Goal: Understand site structure: Understand site structure

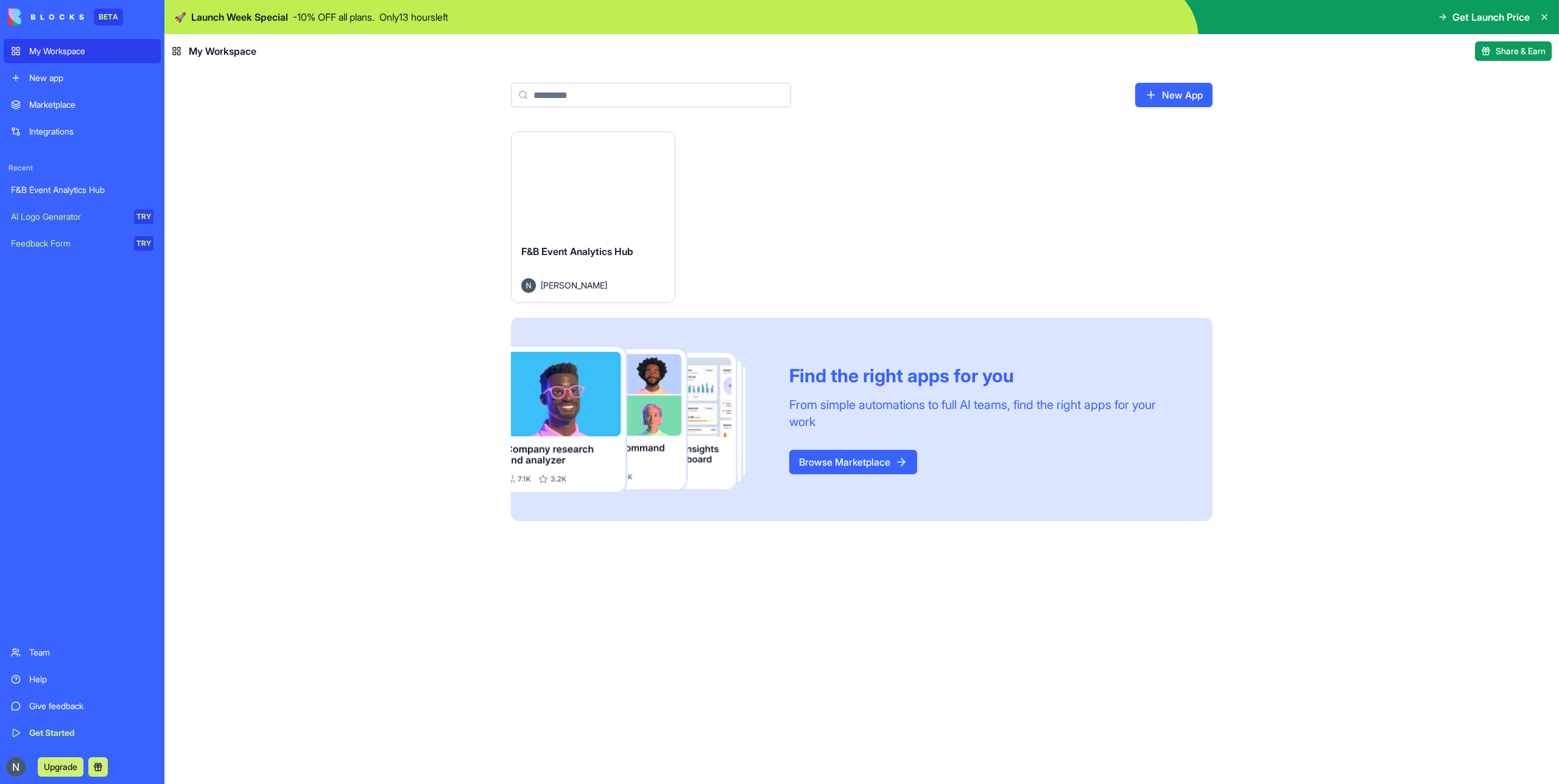
click at [604, 185] on button "Launch" at bounding box center [593, 183] width 91 height 24
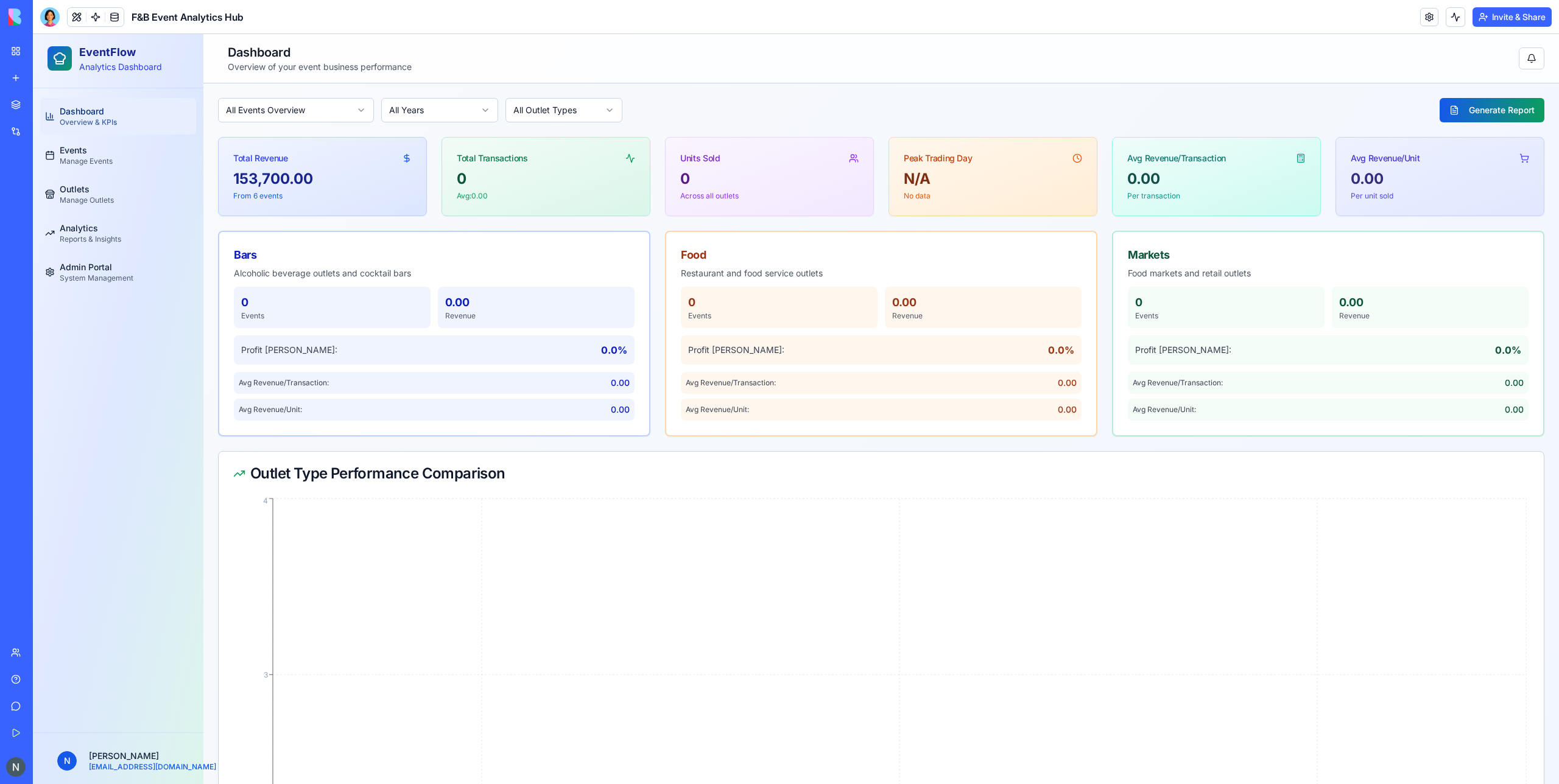
click at [1498, 21] on button "Invite & Share" at bounding box center [1512, 17] width 79 height 20
click at [95, 21] on link at bounding box center [96, 17] width 19 height 19
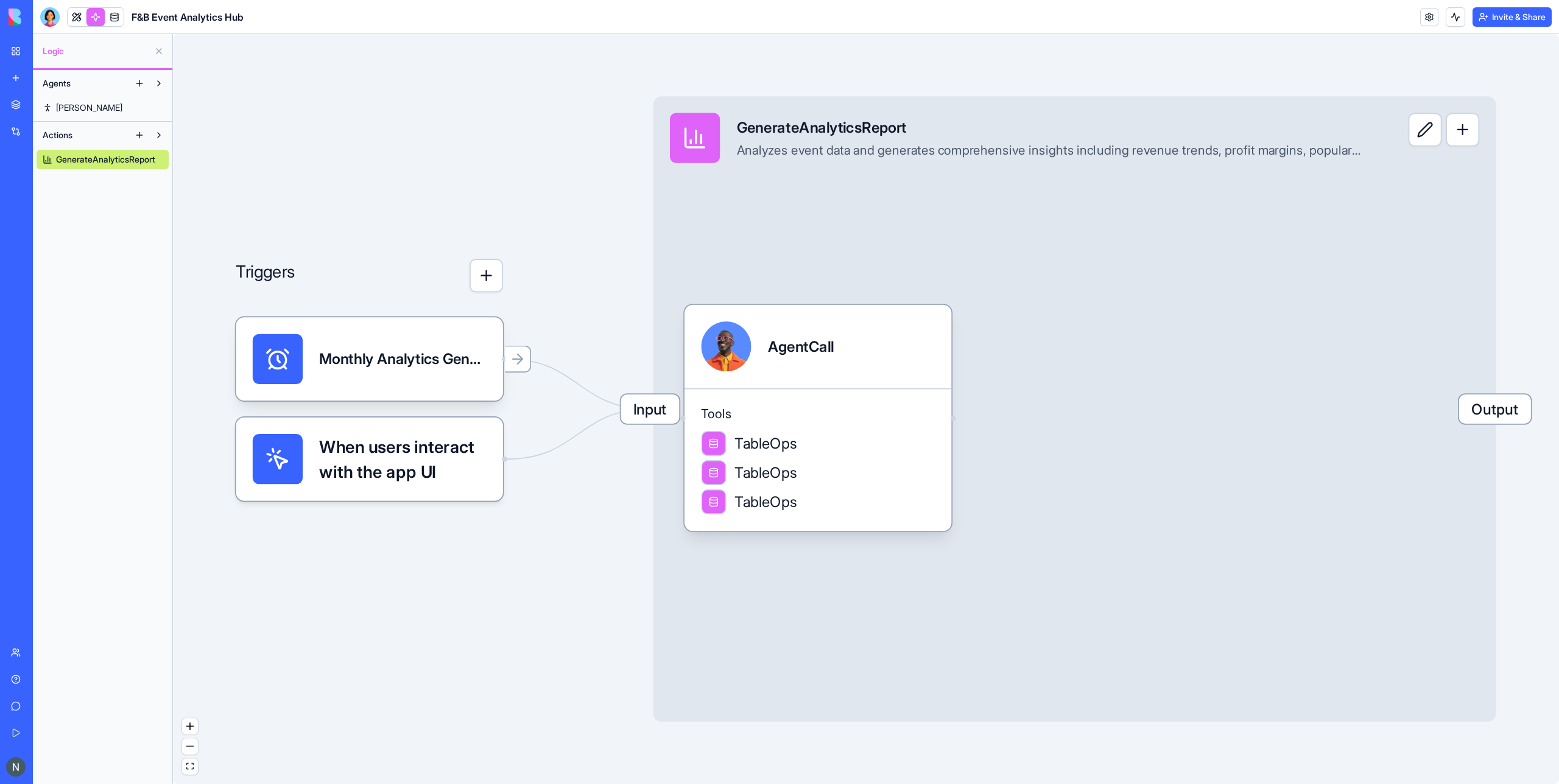
click at [80, 105] on link "[PERSON_NAME]" at bounding box center [103, 108] width 132 height 20
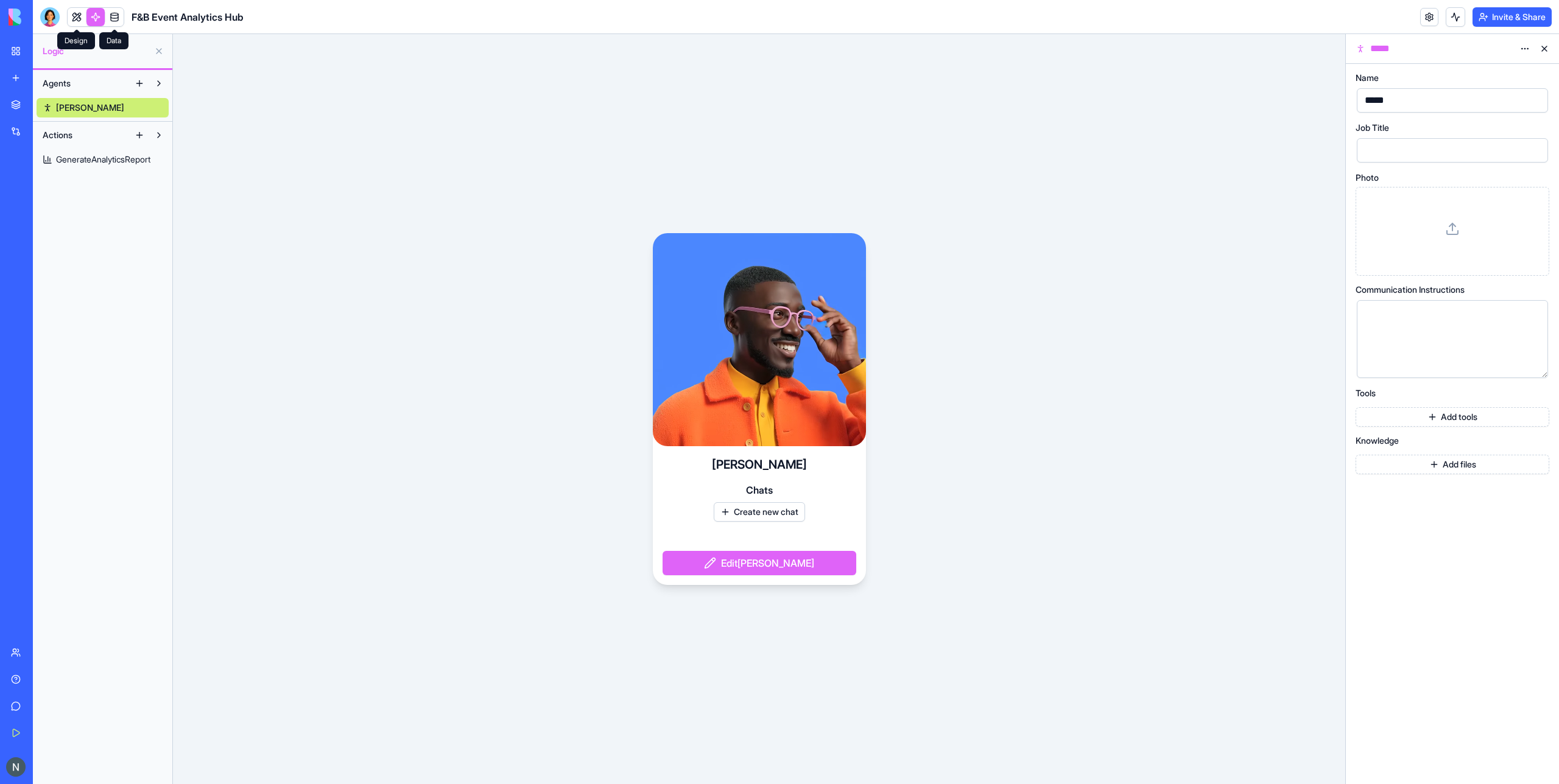
click at [77, 22] on link at bounding box center [77, 17] width 19 height 19
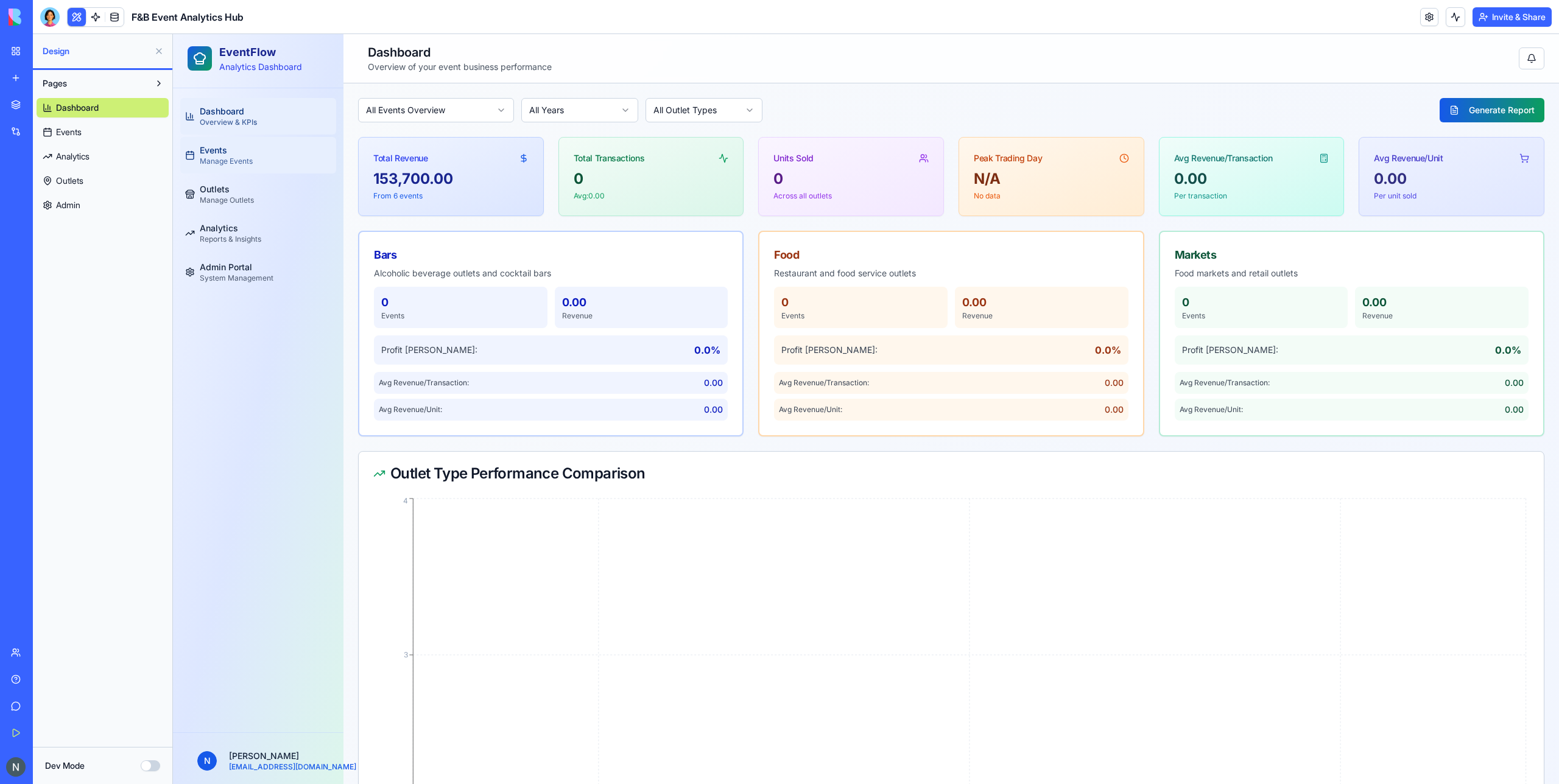
click at [233, 147] on div "Events Manage Events" at bounding box center [226, 155] width 53 height 22
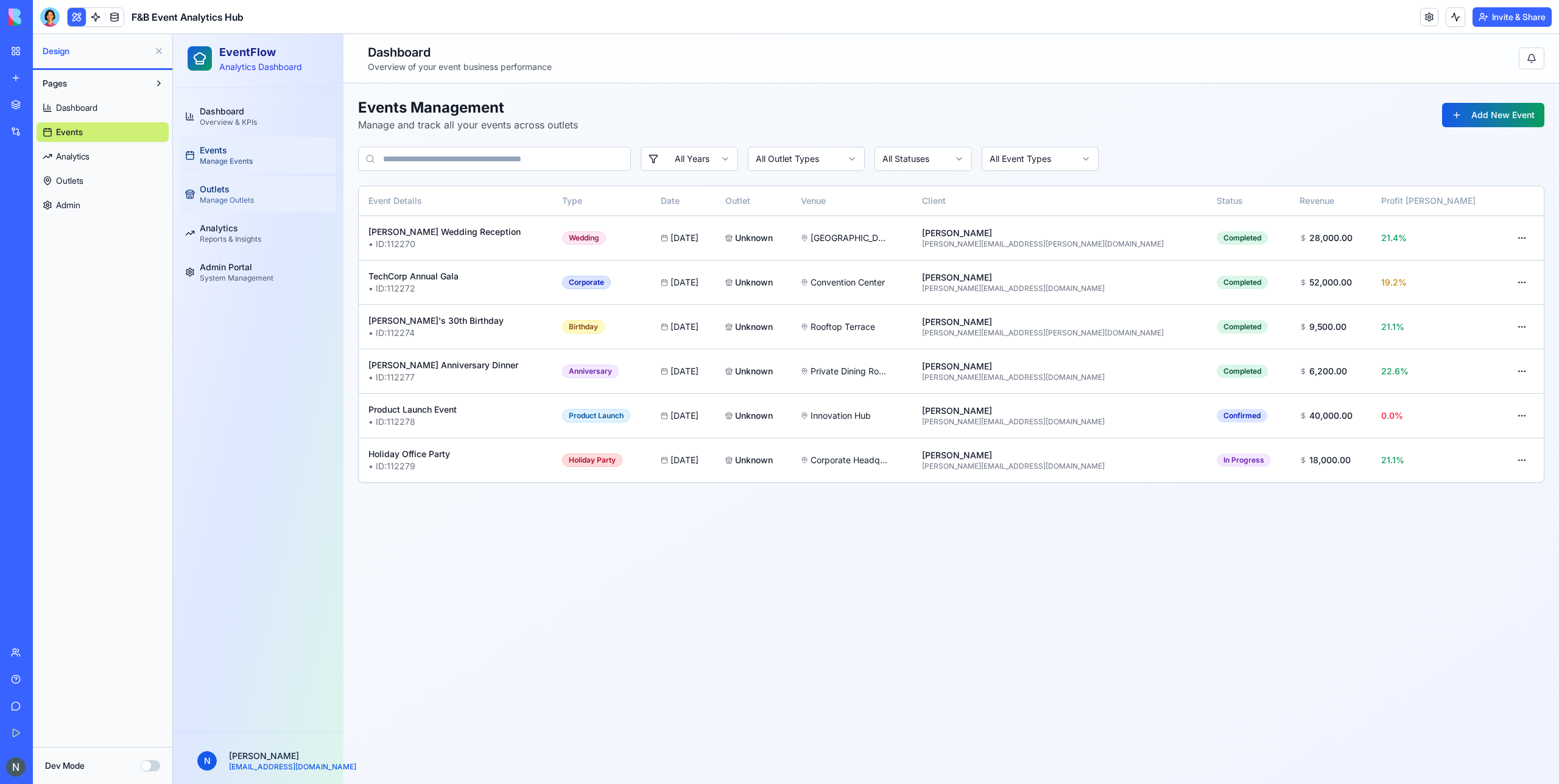
click at [233, 180] on link "Outlets Manage Outlets" at bounding box center [258, 194] width 156 height 36
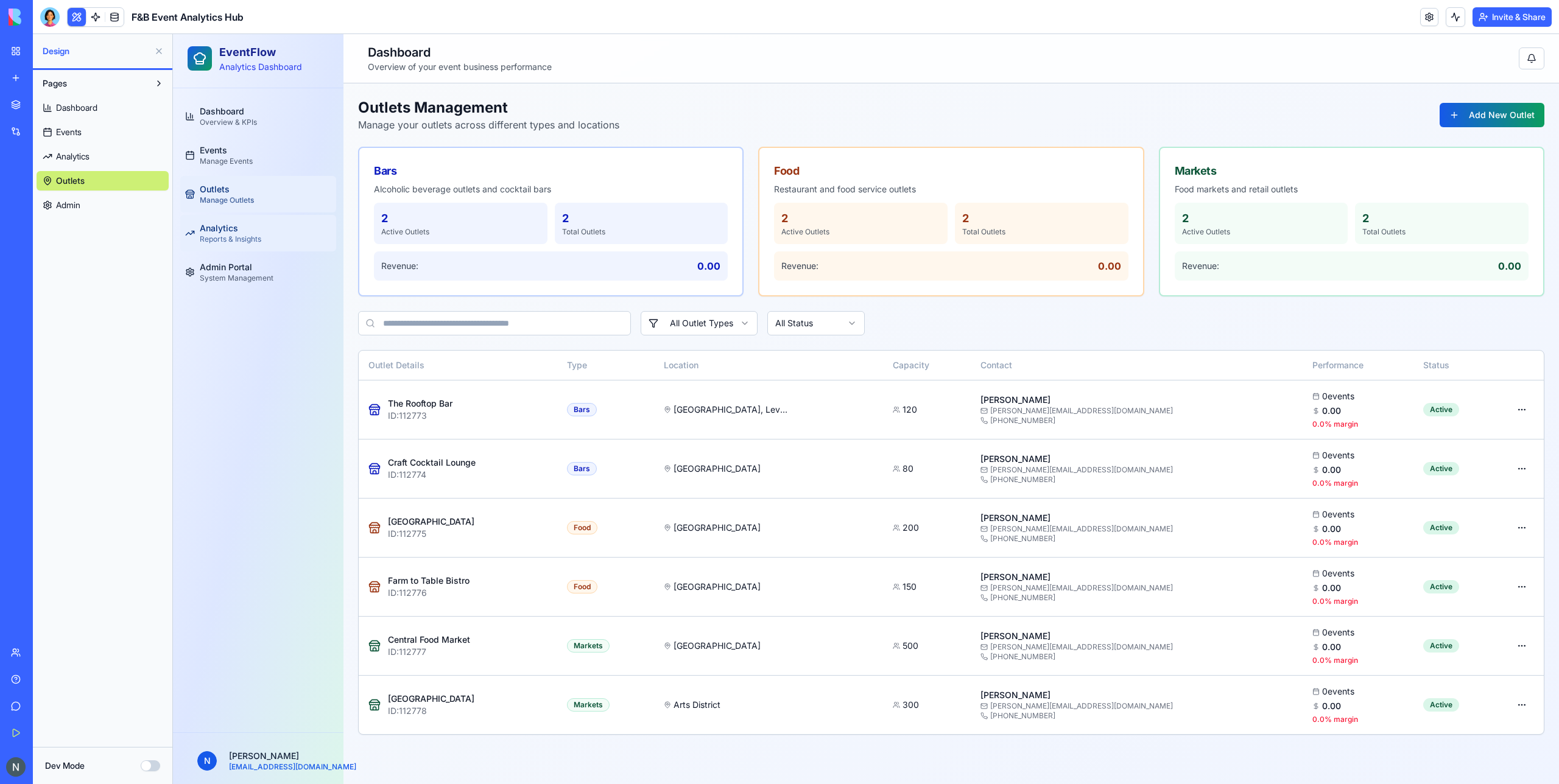
click at [238, 237] on span "Reports & Insights" at bounding box center [230, 240] width 62 height 10
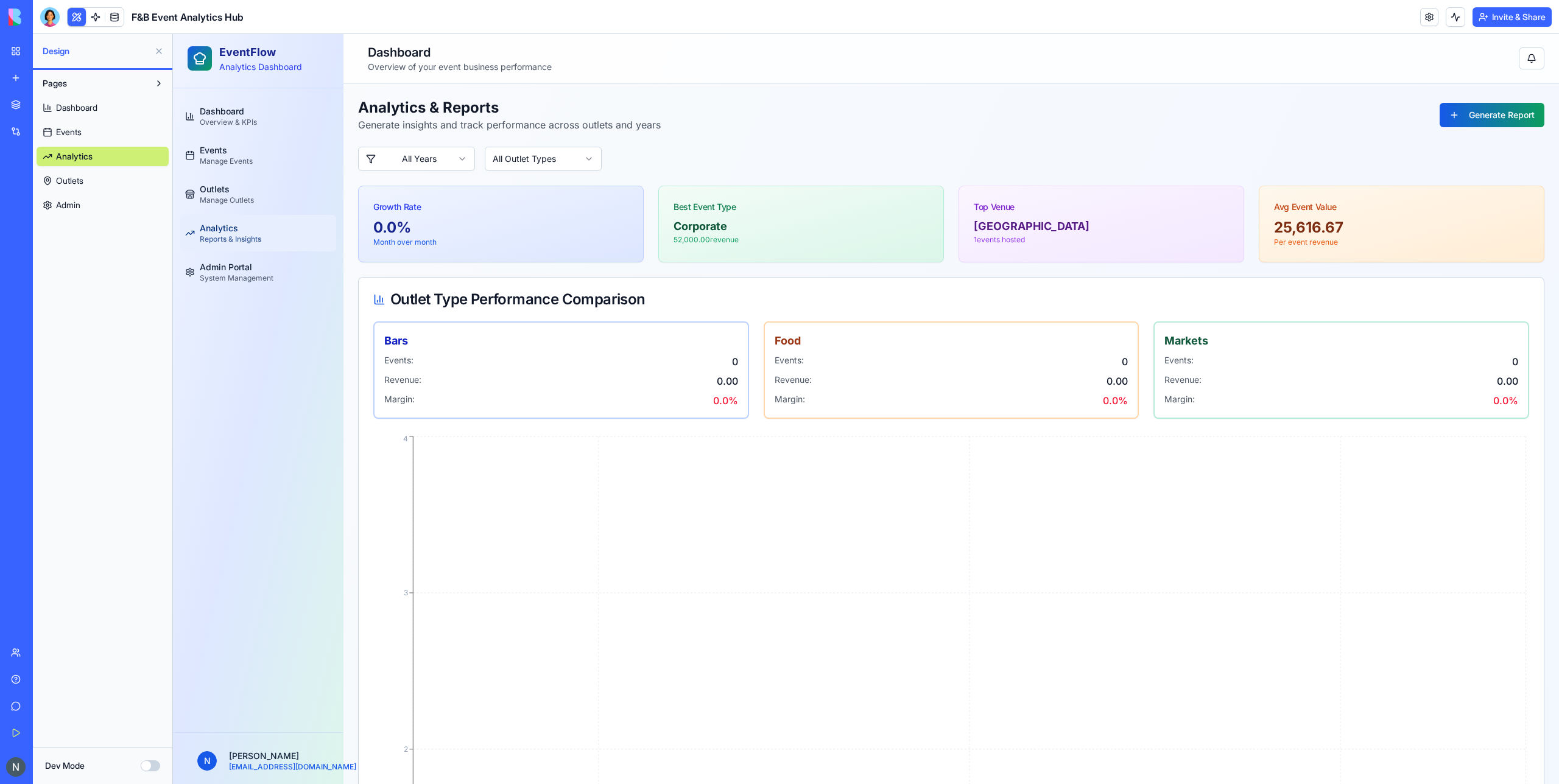
click at [240, 296] on div "Dashboard Overview & KPIs Events Manage Events Outlets Manage Outlets Analytics…" at bounding box center [258, 410] width 170 height 644
click at [233, 277] on span "System Management" at bounding box center [236, 278] width 74 height 10
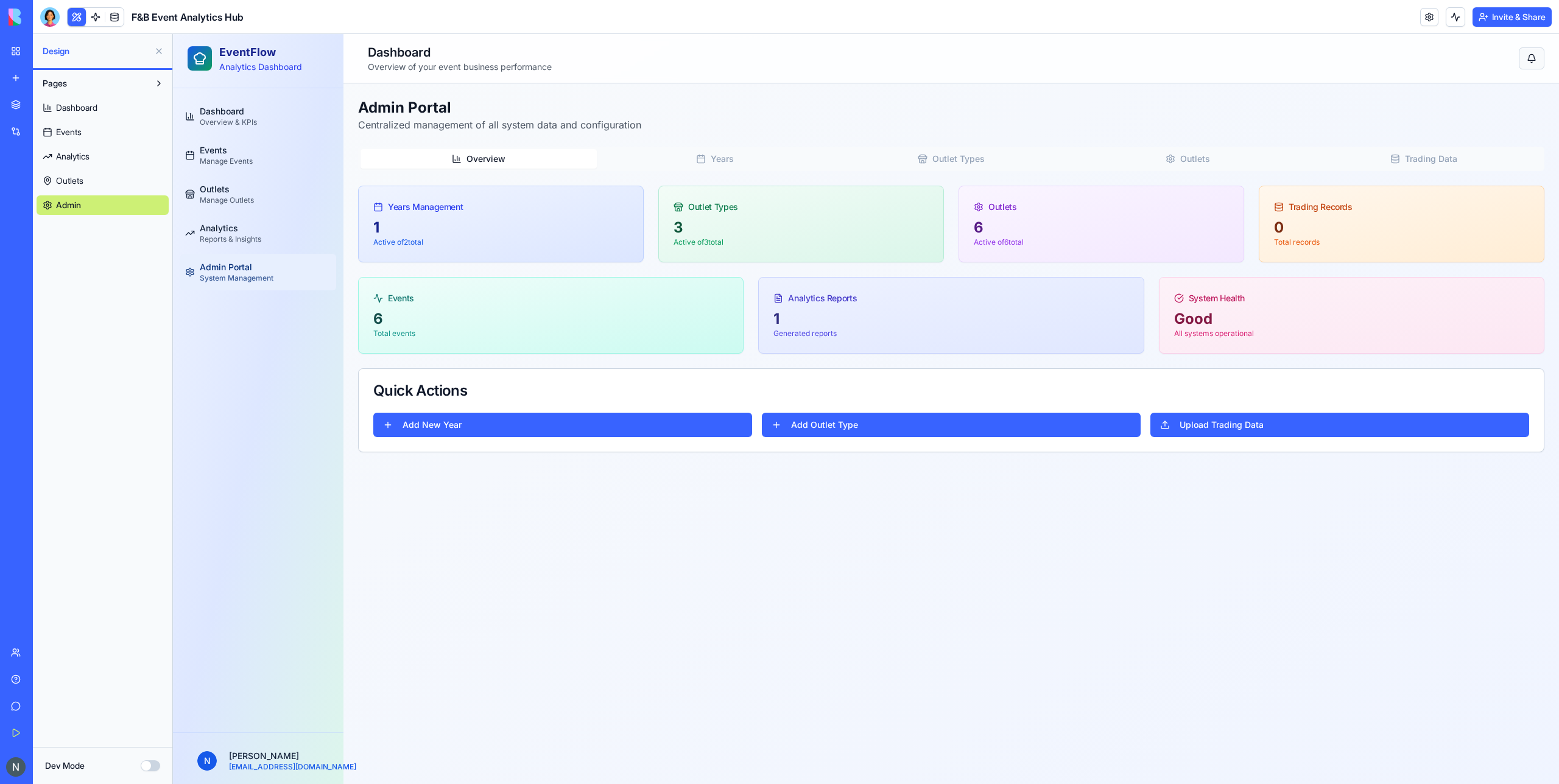
click at [1529, 62] on button at bounding box center [1531, 58] width 25 height 22
click at [54, 20] on div at bounding box center [50, 17] width 20 height 20
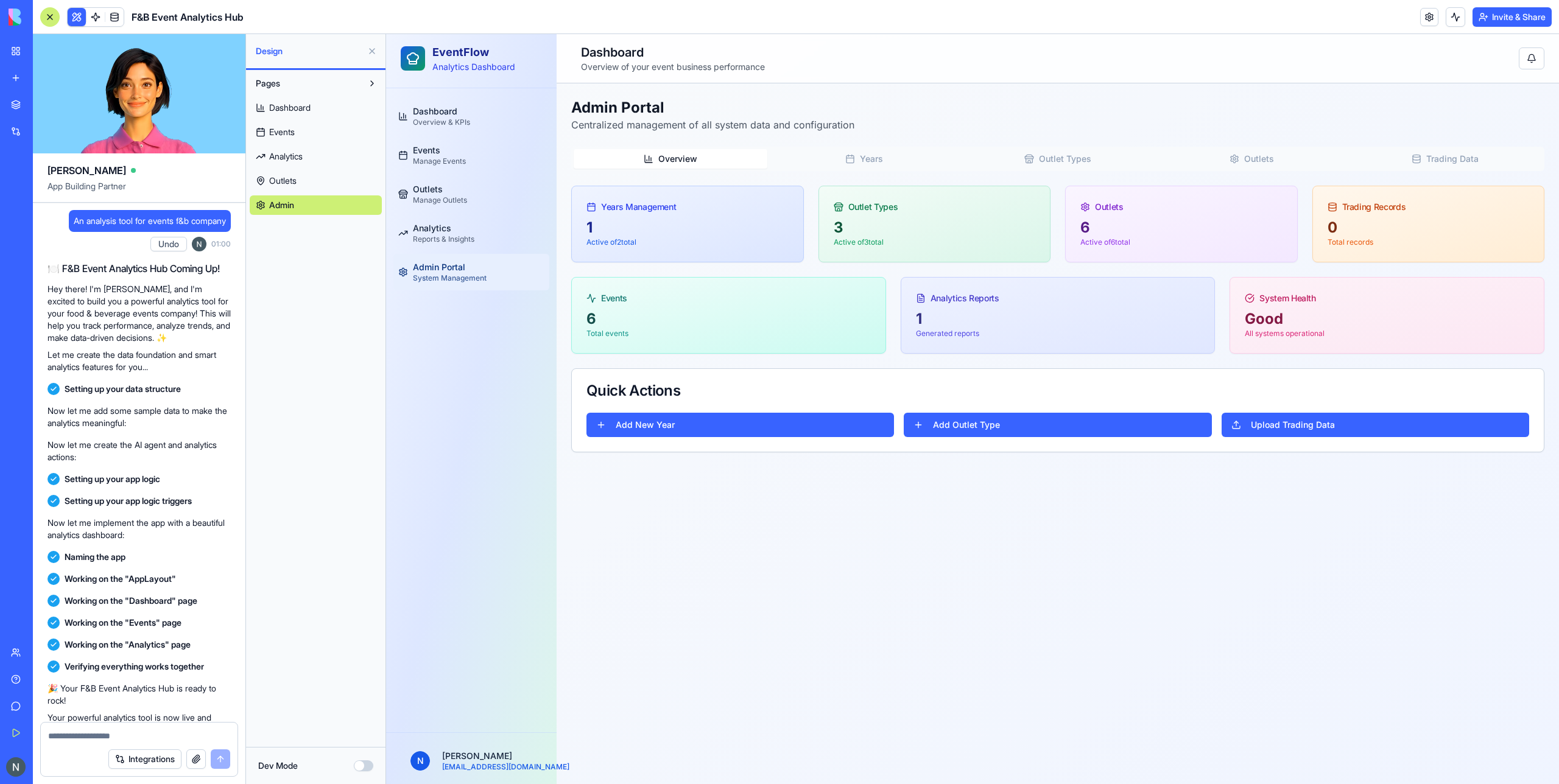
click at [50, 19] on div at bounding box center [50, 17] width 20 height 20
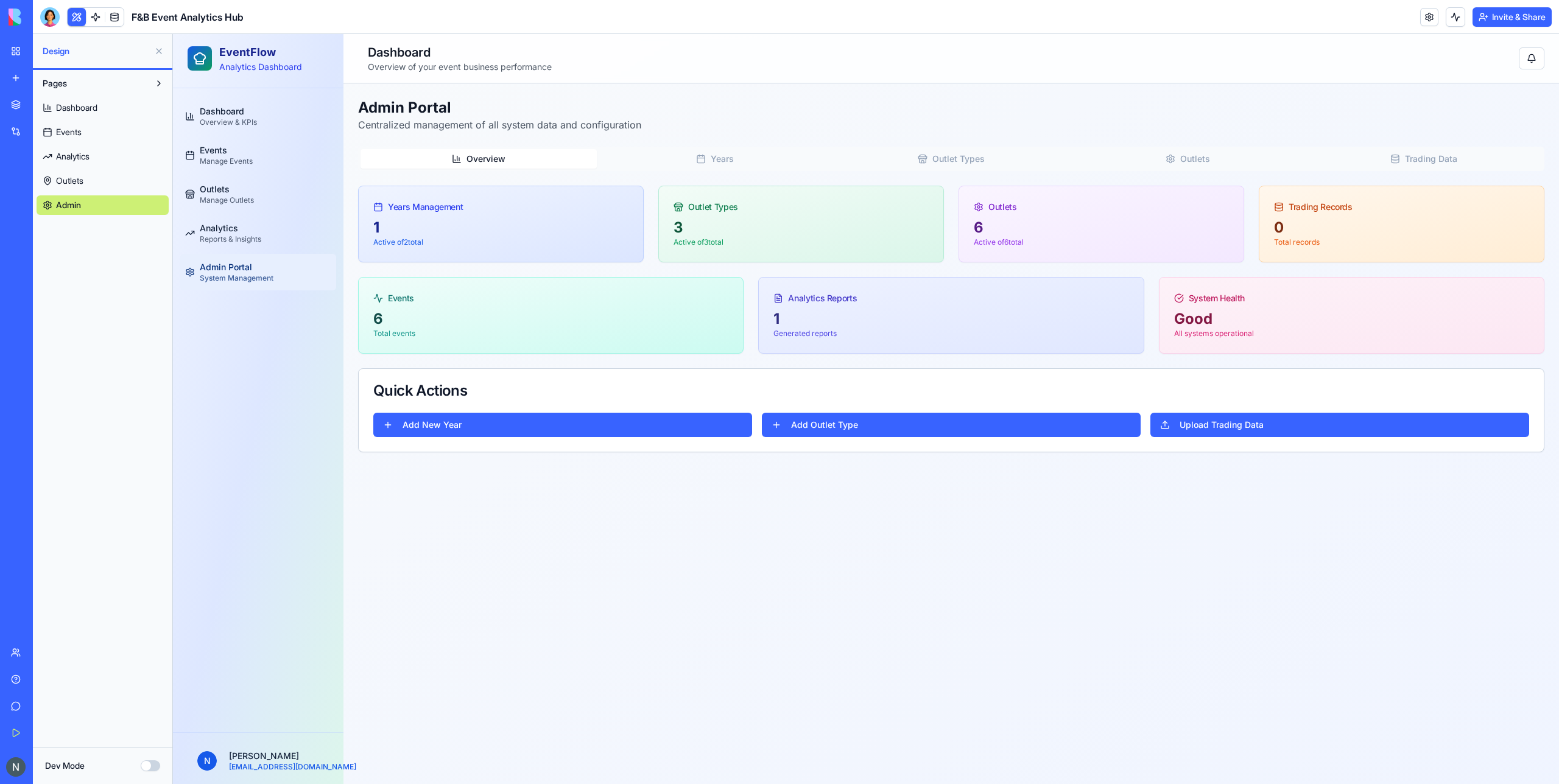
click at [54, 15] on div at bounding box center [50, 17] width 20 height 20
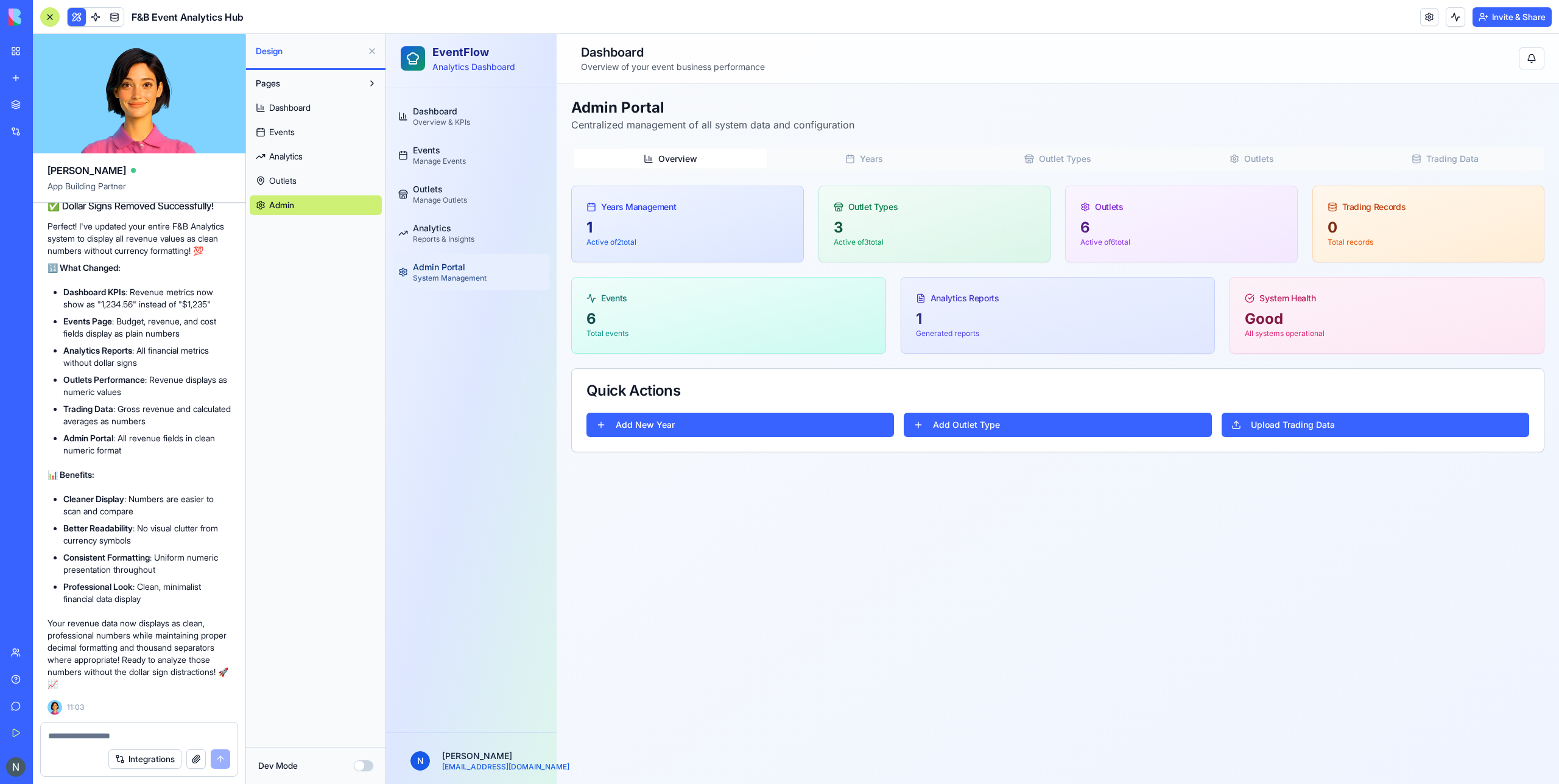
click at [54, 15] on div at bounding box center [50, 17] width 20 height 20
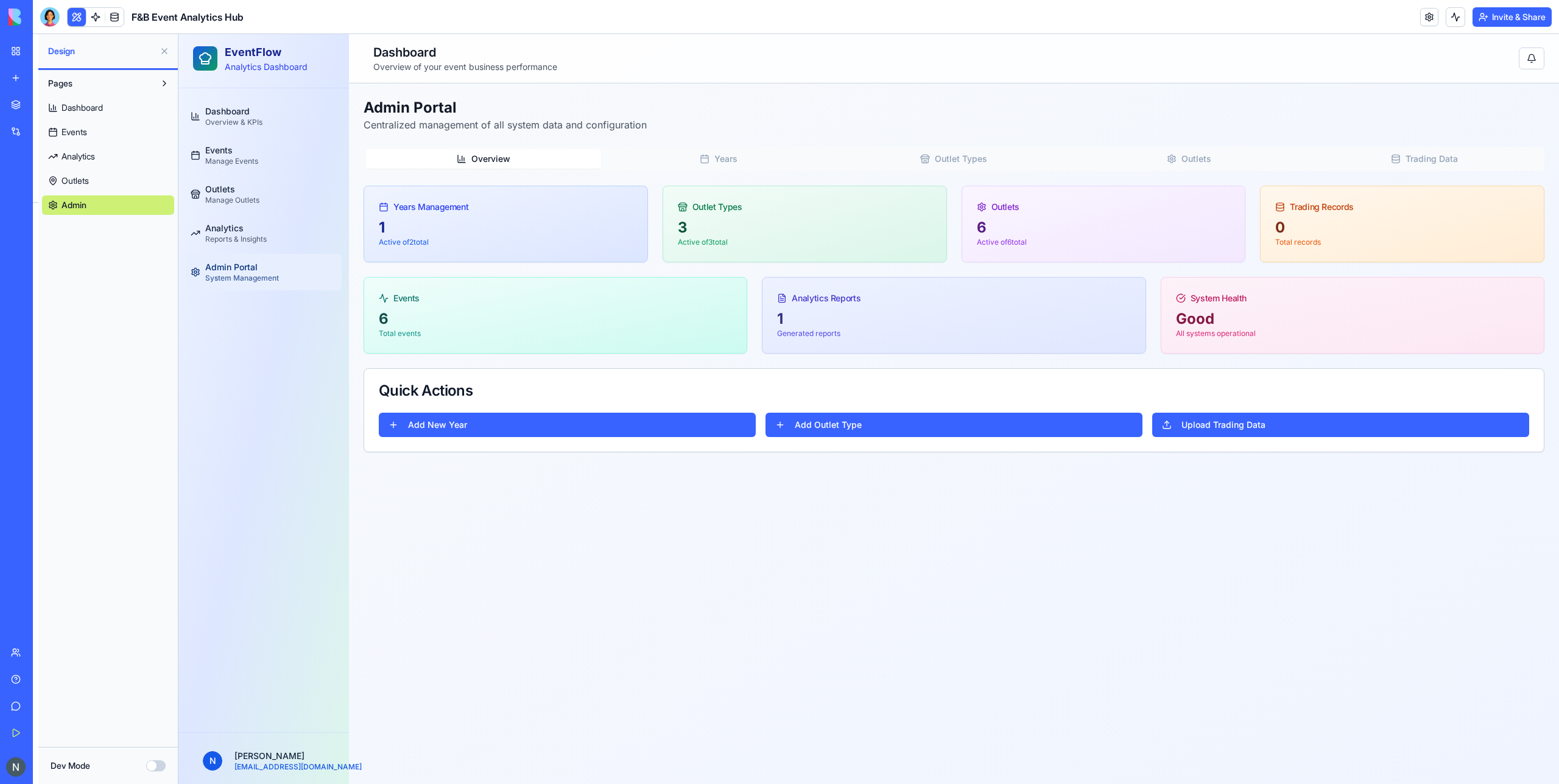
click at [54, 15] on div at bounding box center [50, 17] width 20 height 20
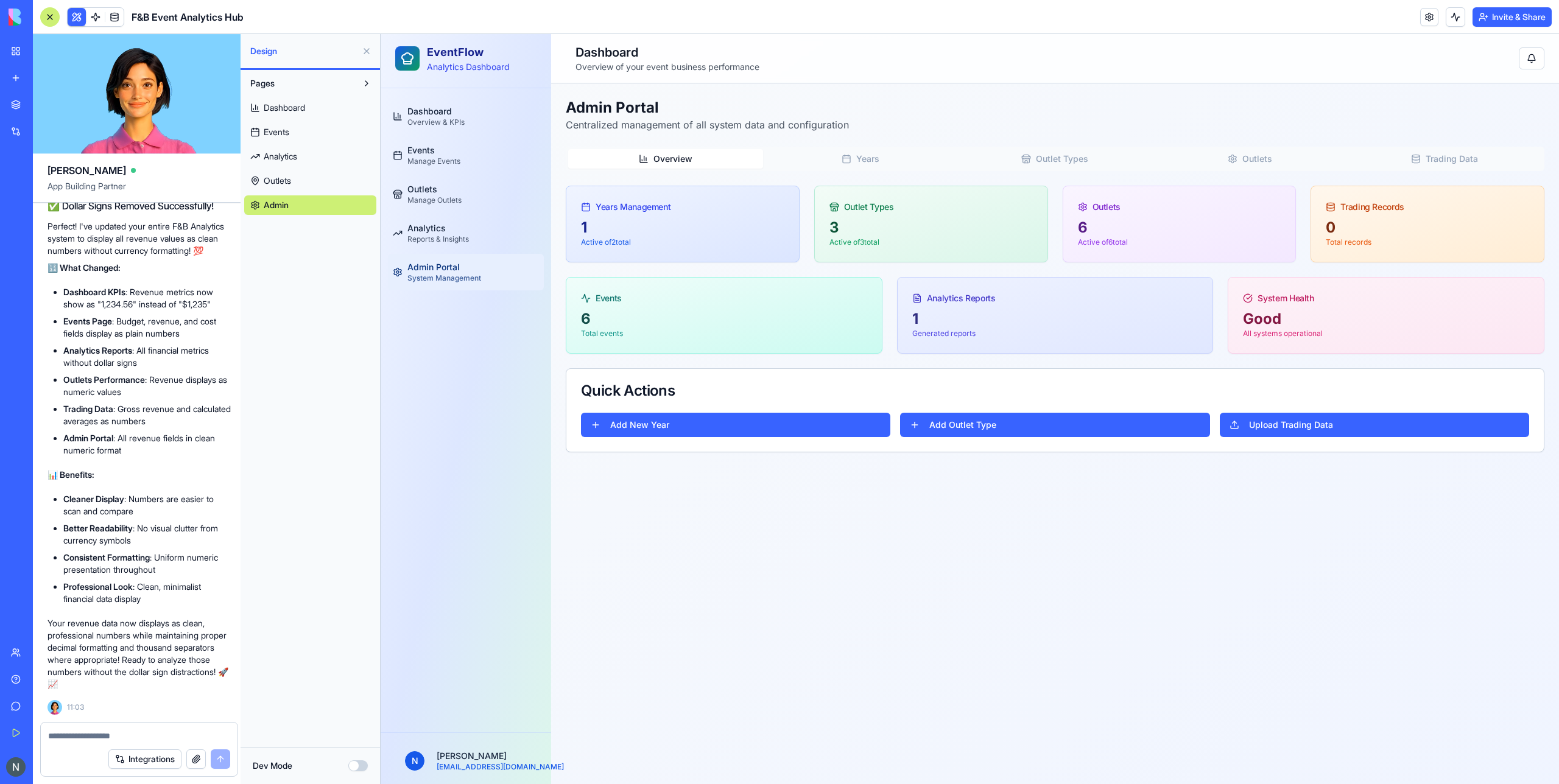
click at [54, 15] on div at bounding box center [50, 17] width 20 height 20
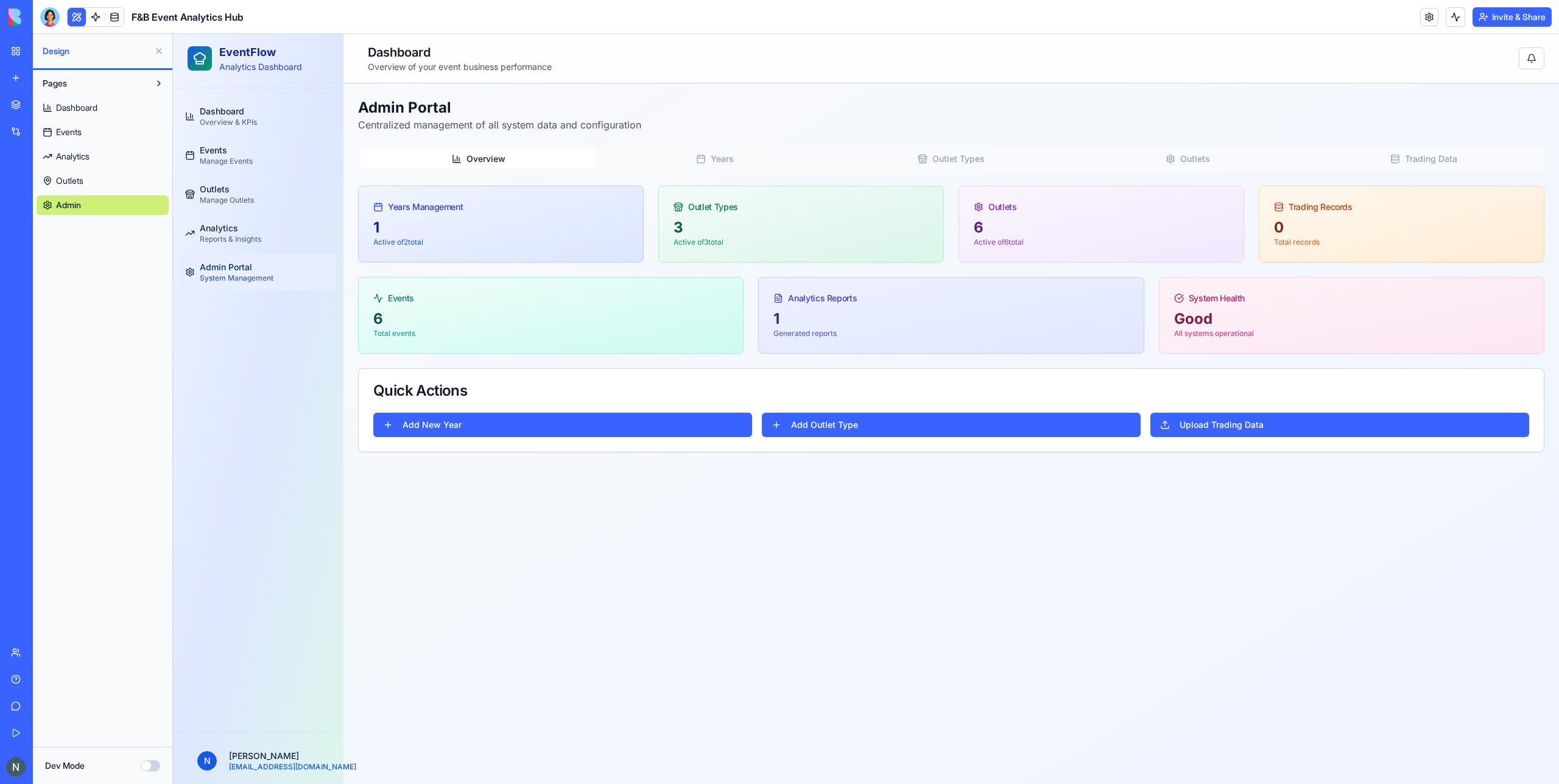
click at [54, 15] on div at bounding box center [50, 17] width 20 height 20
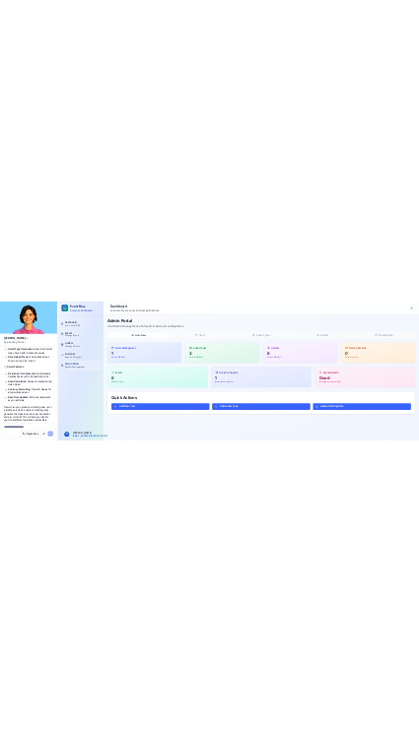
scroll to position [7057, 0]
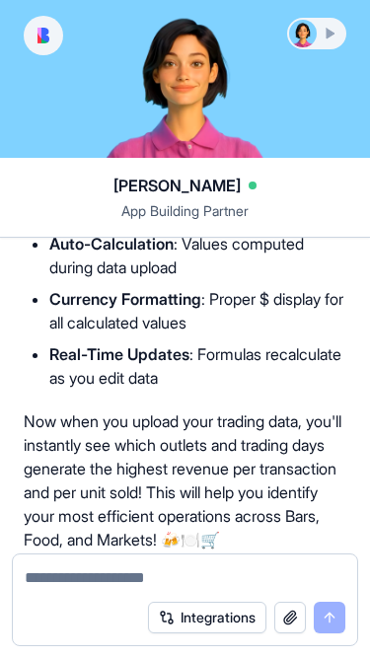
click at [43, 32] on img at bounding box center [43, 36] width 12 height 16
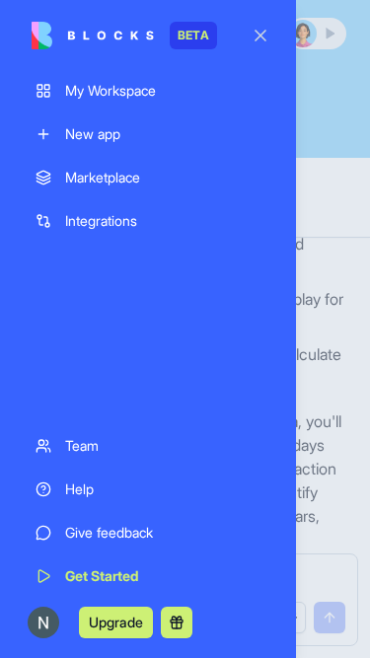
click at [354, 106] on div at bounding box center [185, 329] width 370 height 658
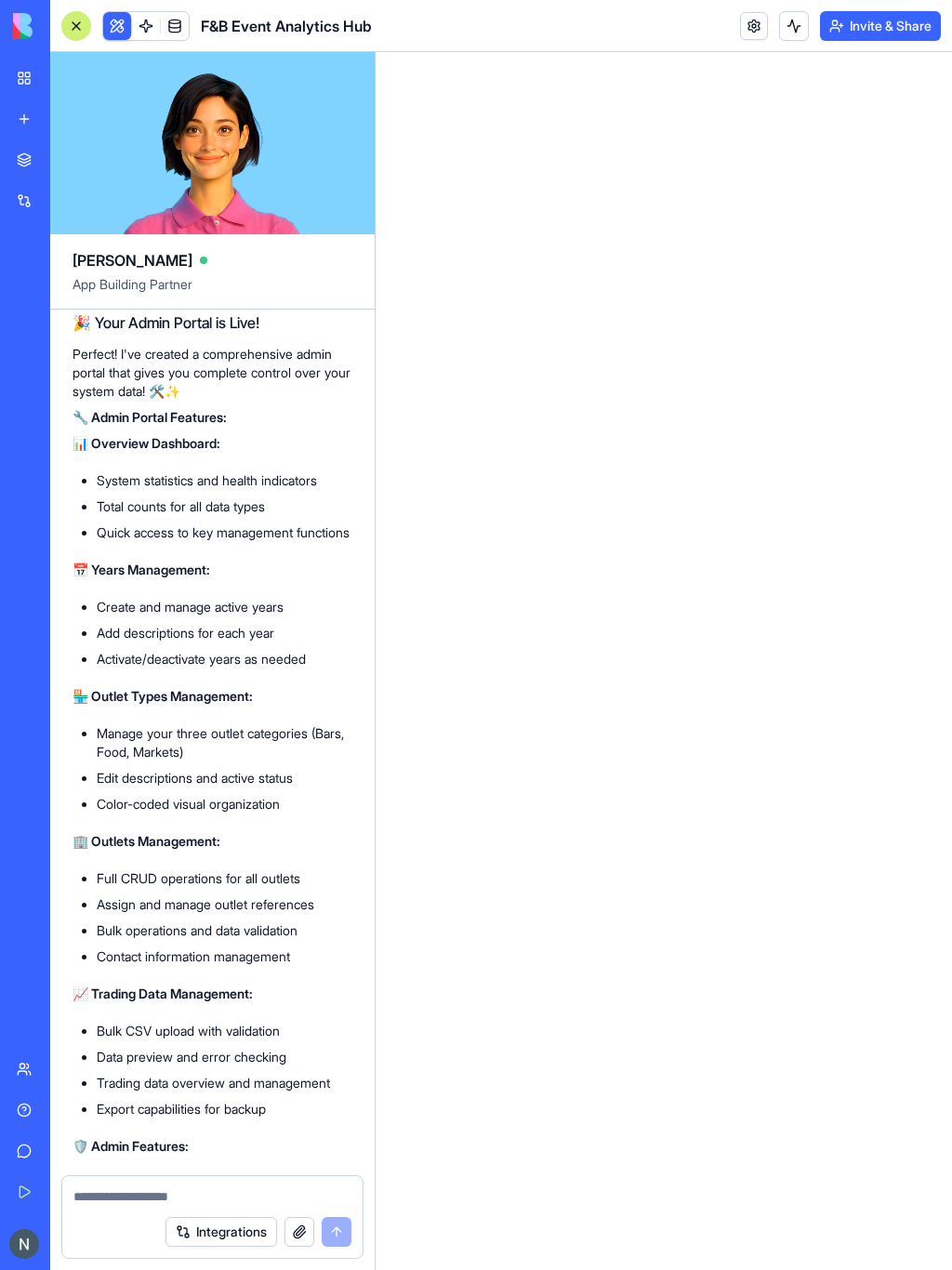
scroll to position [5735, 0]
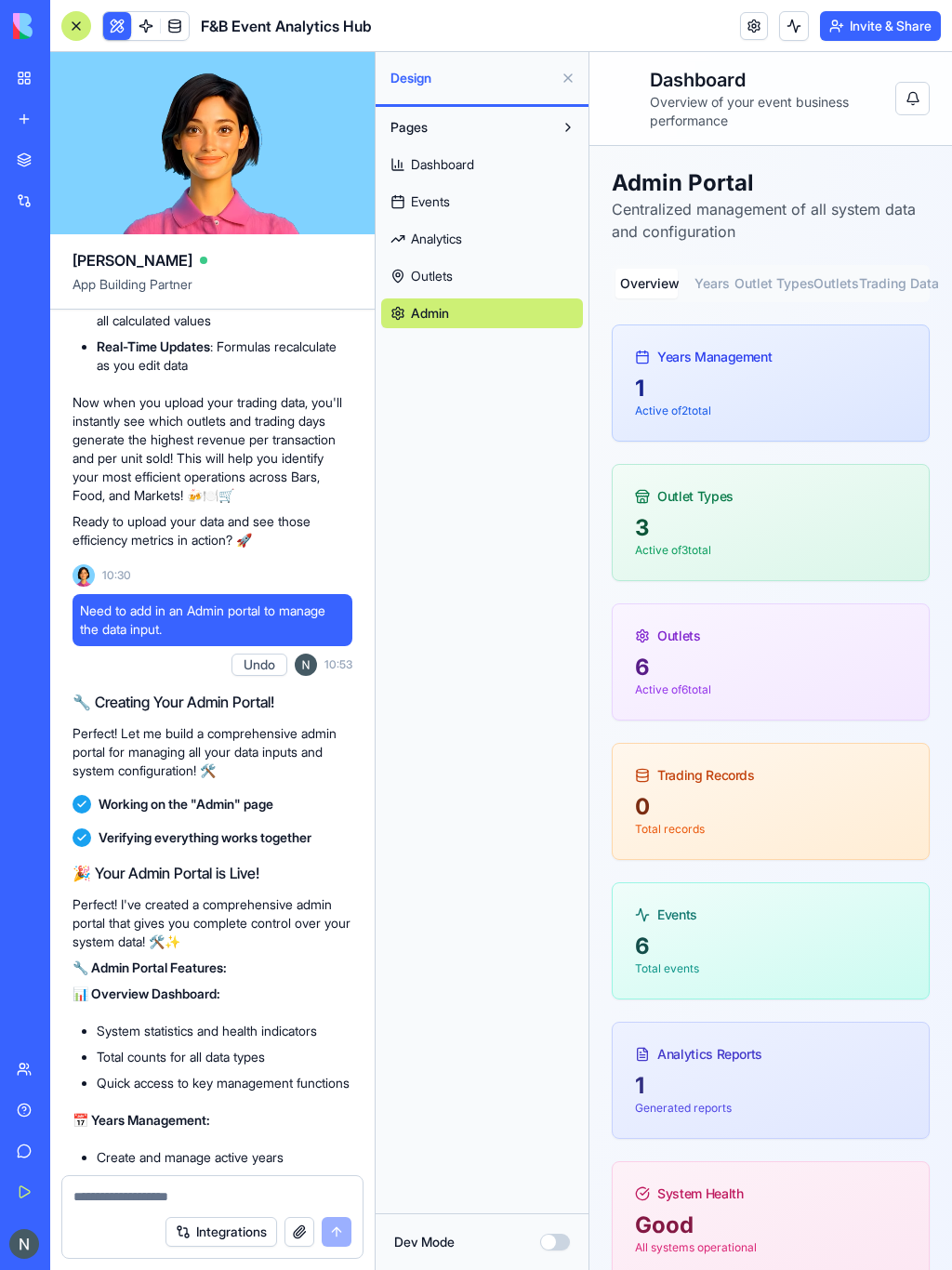
click at [75, 34] on div at bounding box center [76, 26] width 30 height 30
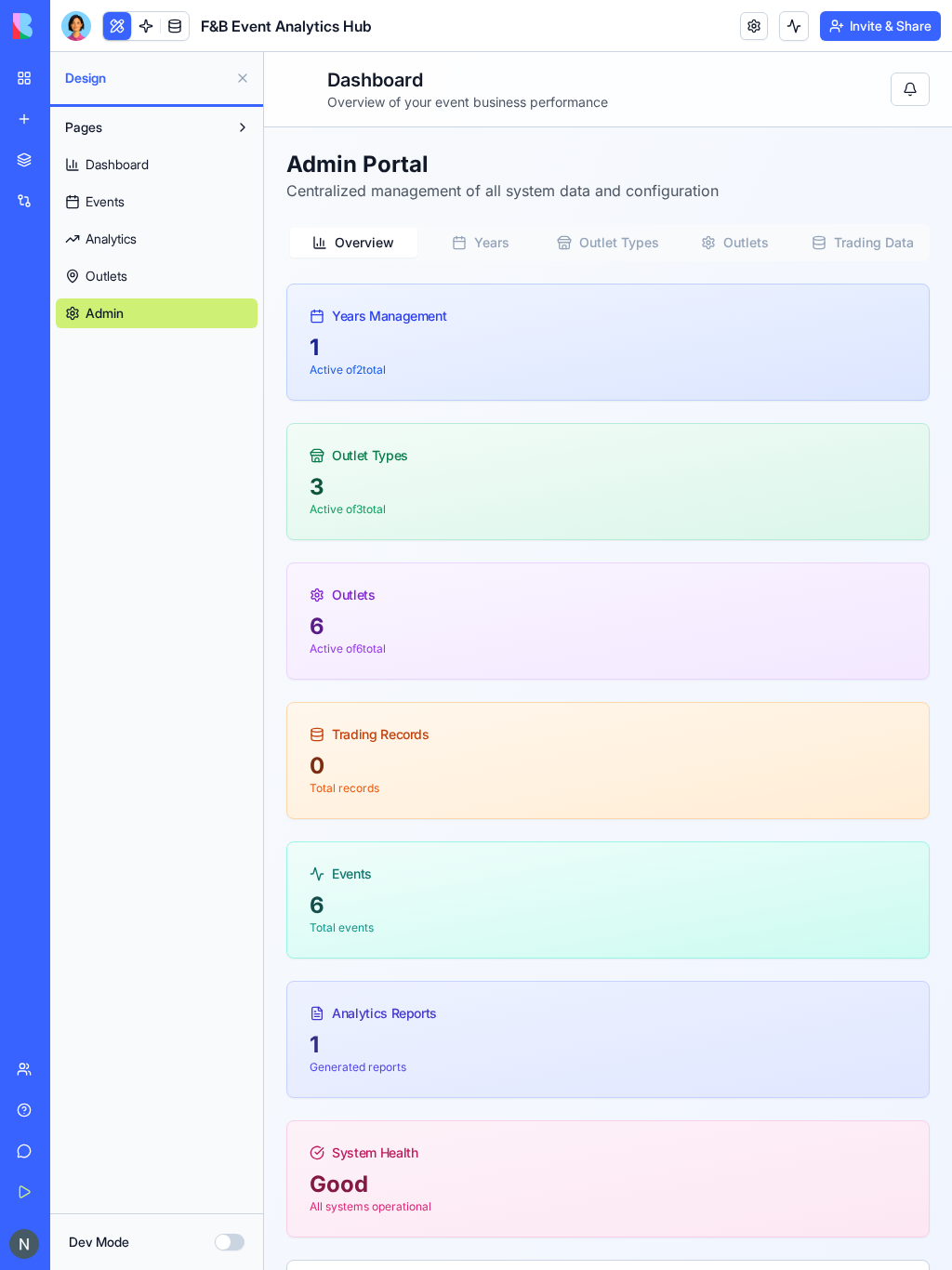
click at [76, 33] on div at bounding box center [76, 26] width 30 height 30
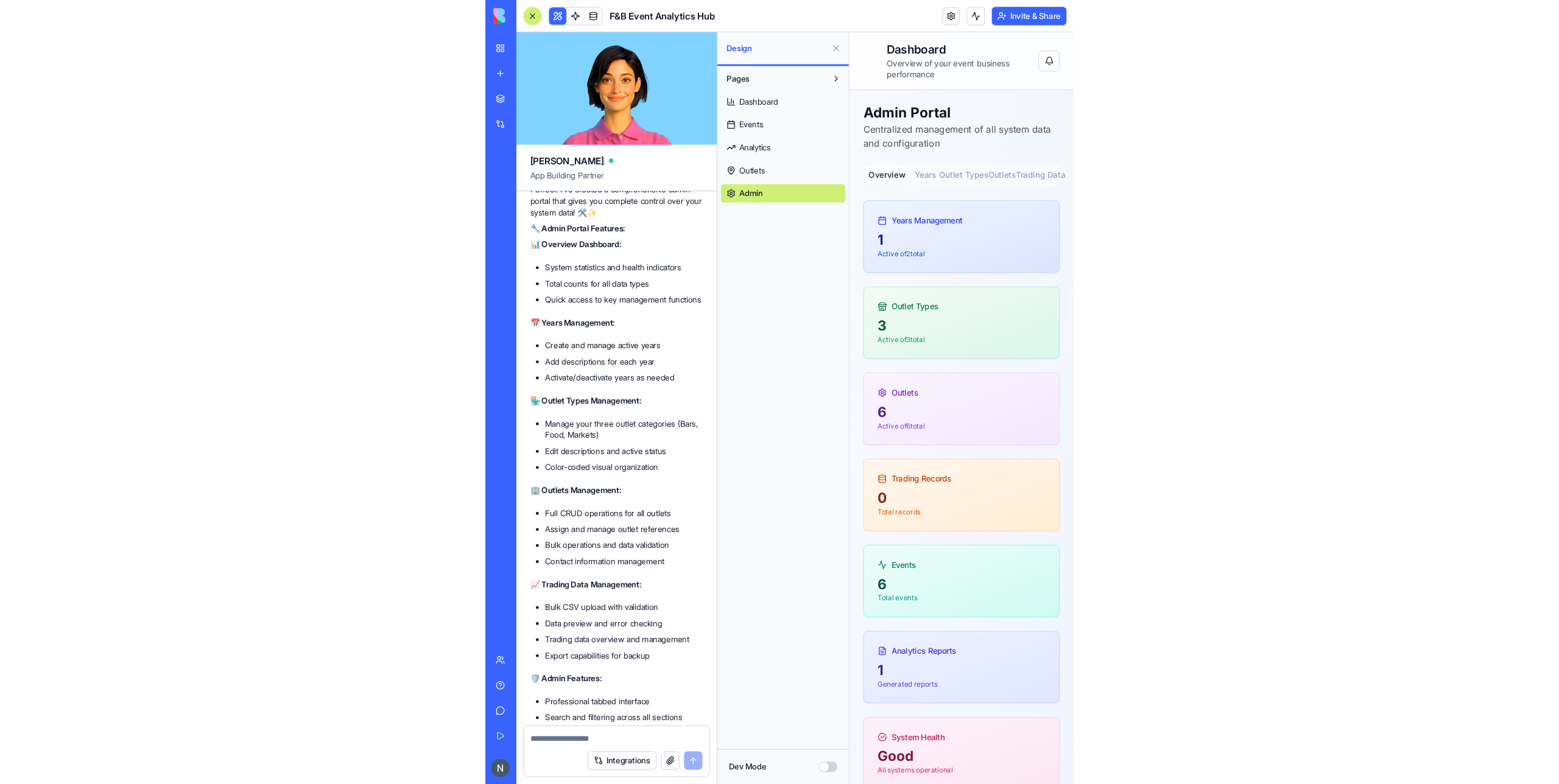
scroll to position [4181, 0]
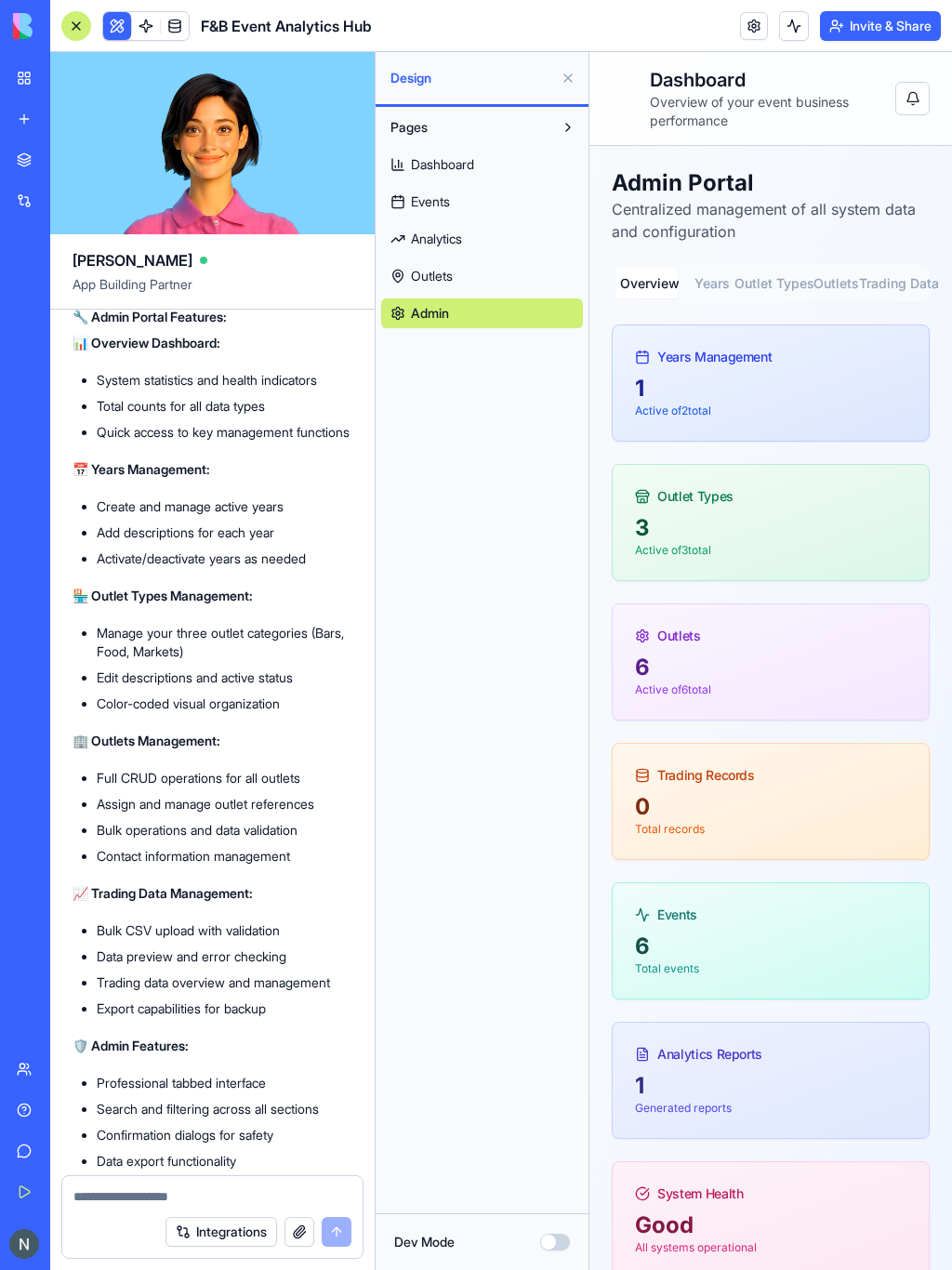
click at [79, 31] on div at bounding box center [76, 26] width 30 height 30
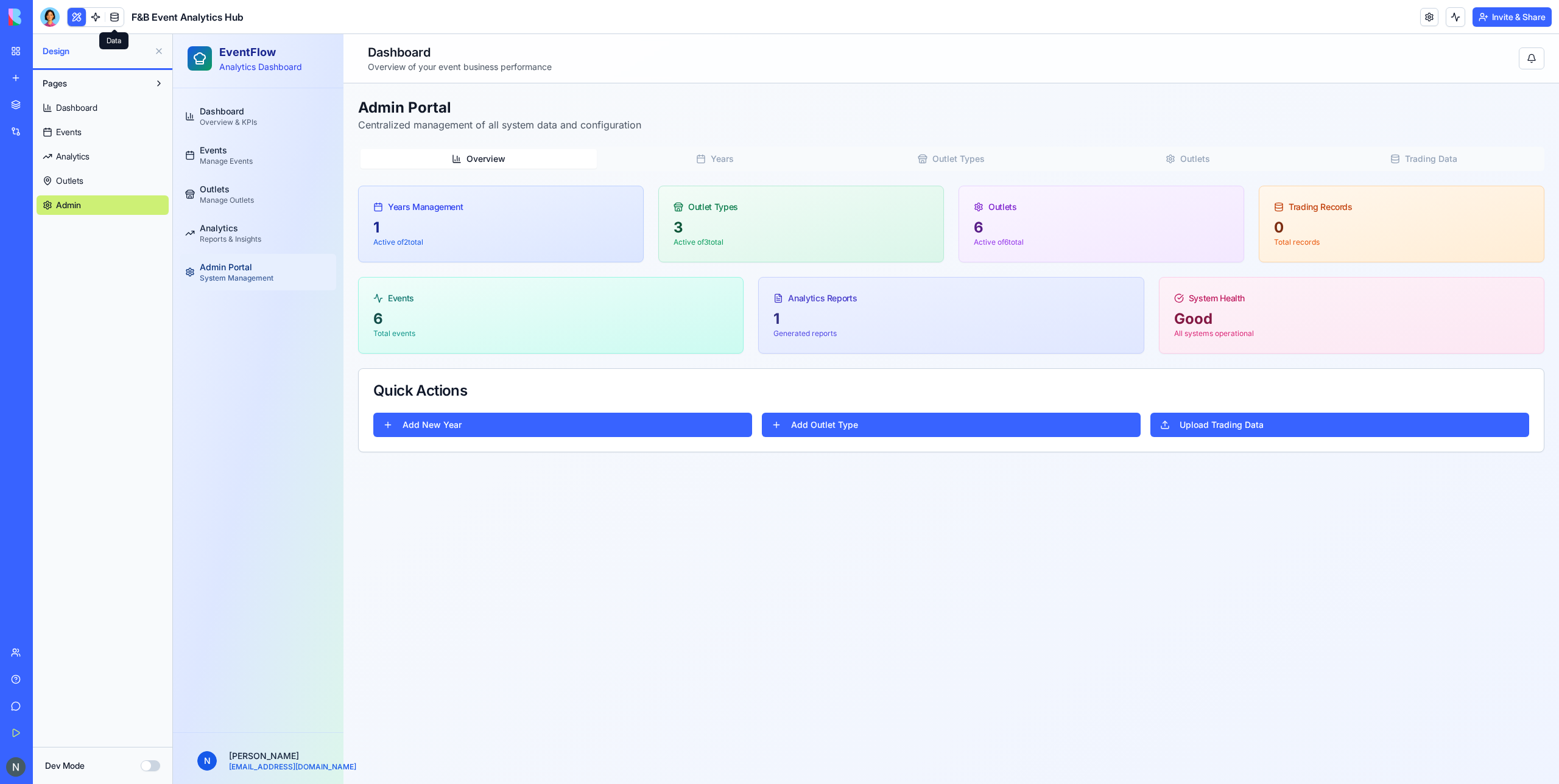
click at [114, 19] on link at bounding box center [115, 17] width 19 height 19
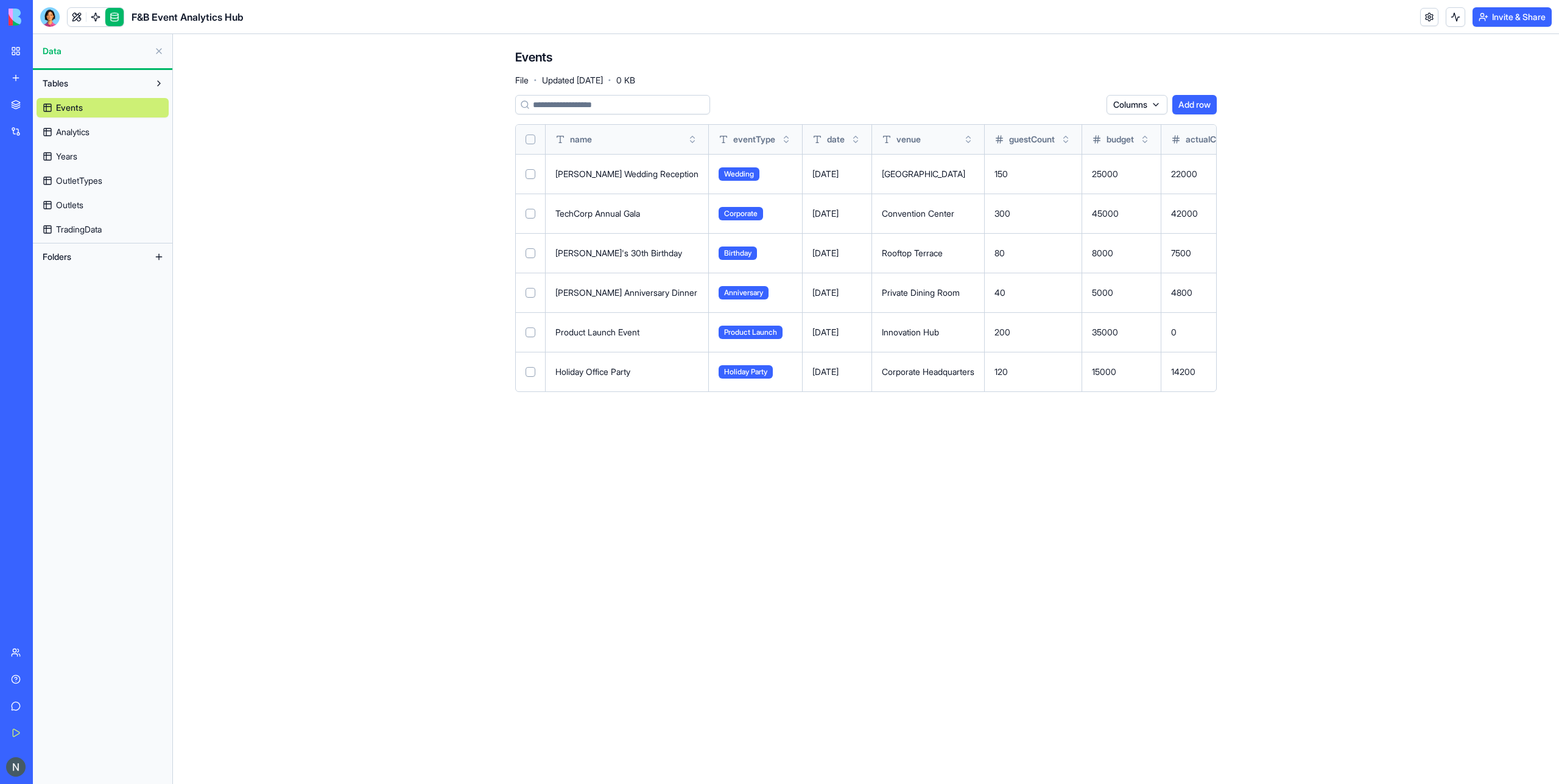
click at [94, 129] on link "Analytics" at bounding box center [103, 132] width 132 height 20
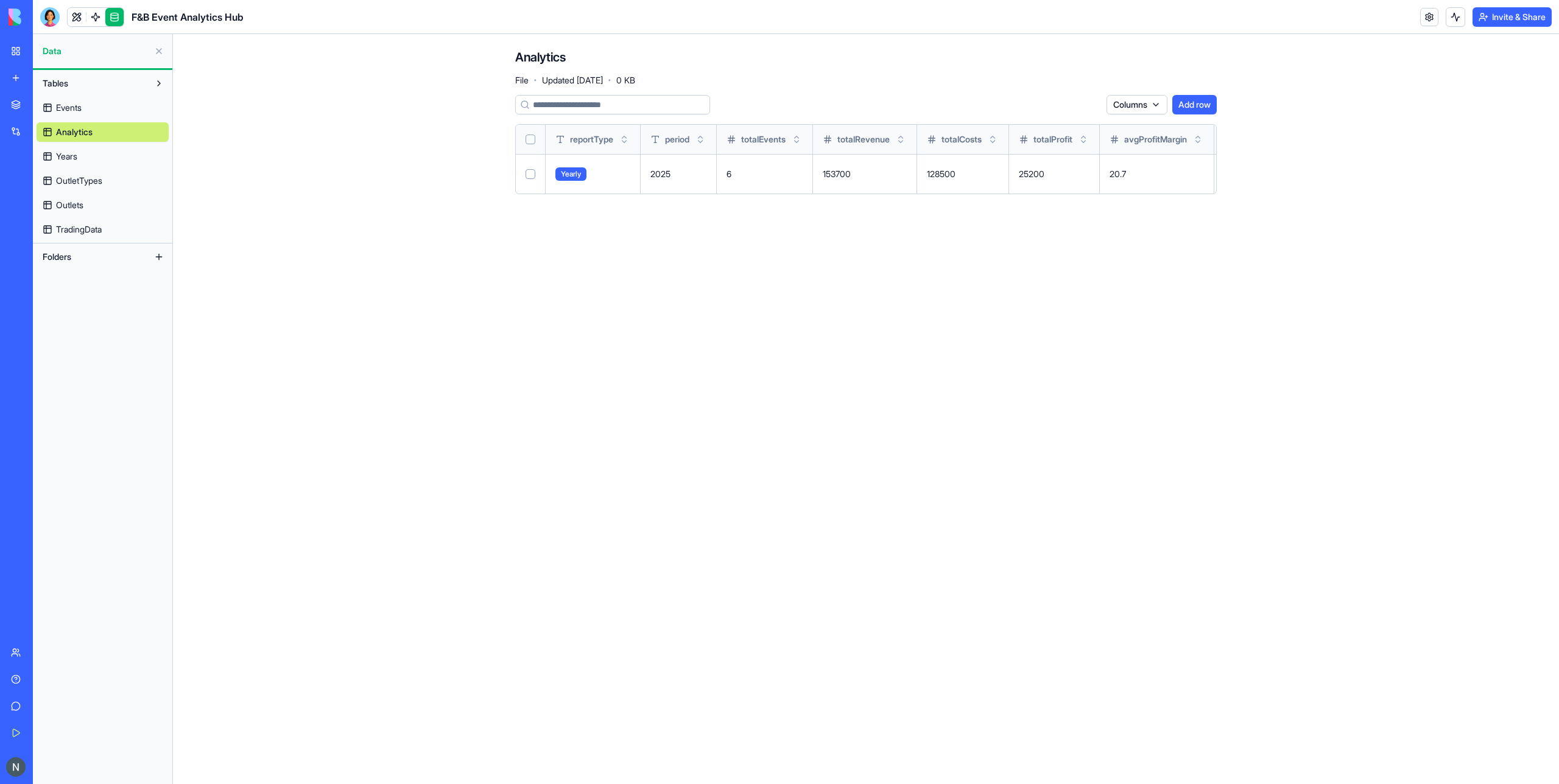
click at [93, 160] on link "Years" at bounding box center [103, 157] width 132 height 20
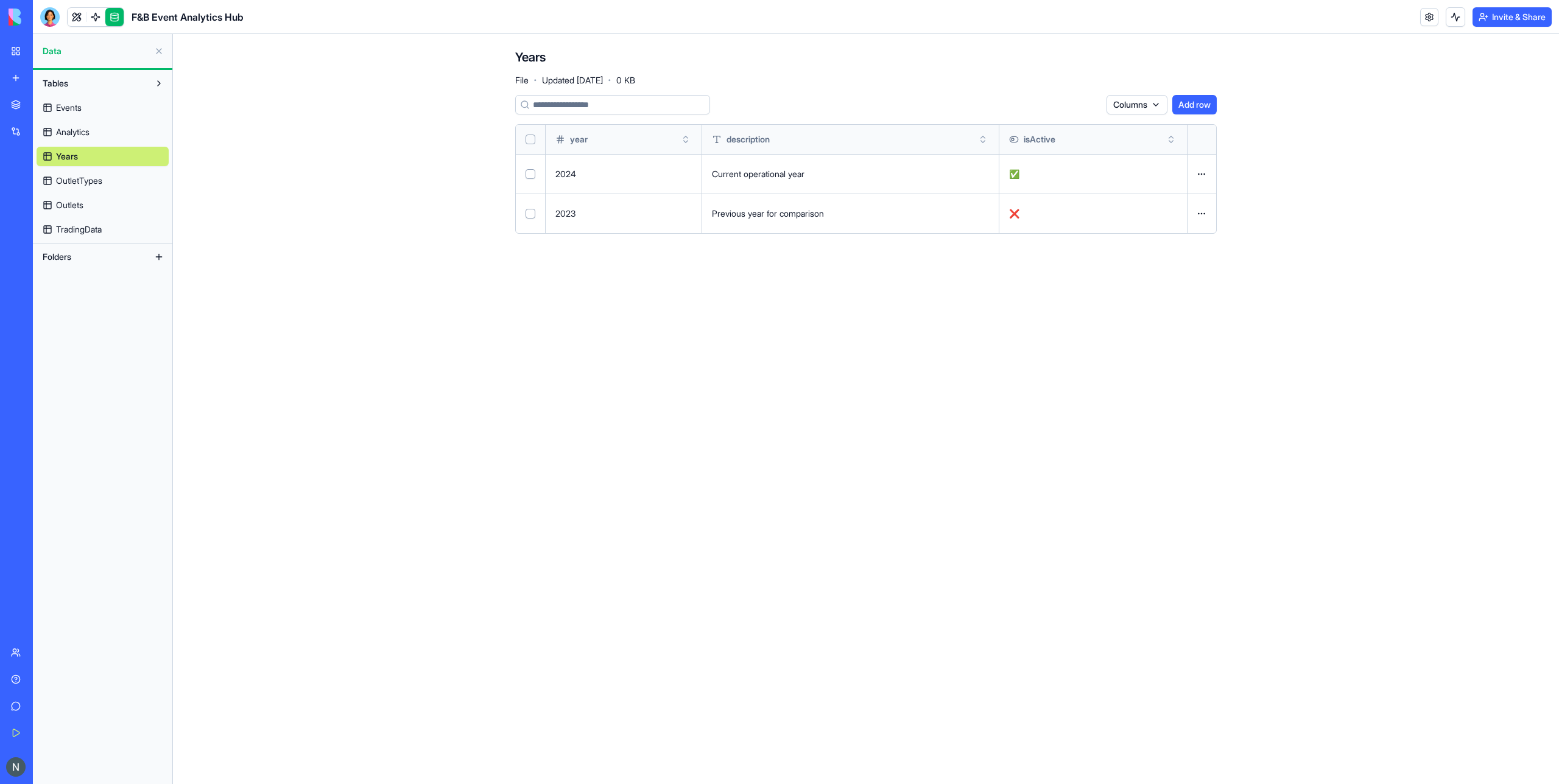
click at [90, 183] on span "OutletTypes" at bounding box center [79, 181] width 46 height 12
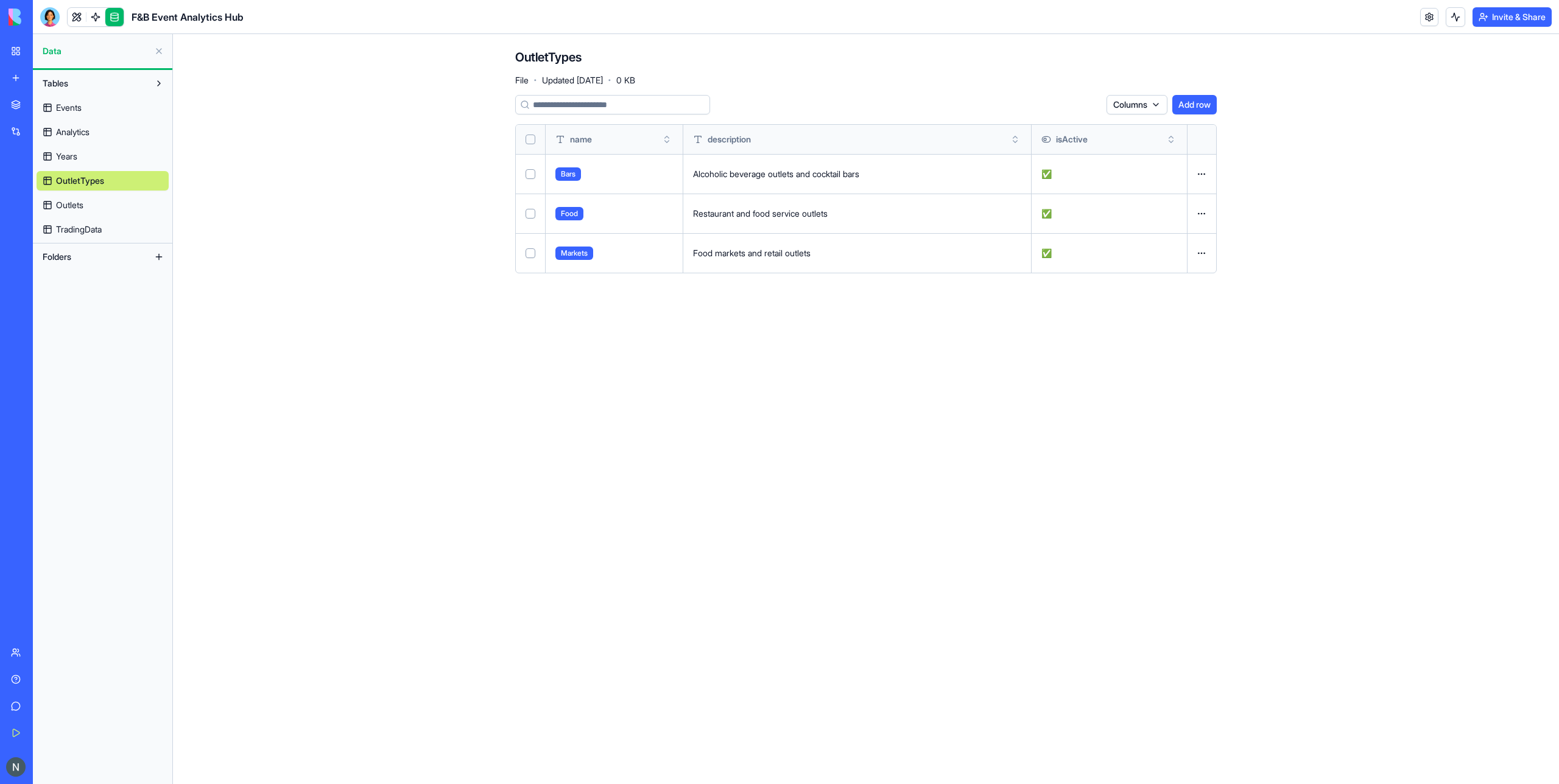
click at [90, 206] on link "Outlets" at bounding box center [103, 205] width 132 height 20
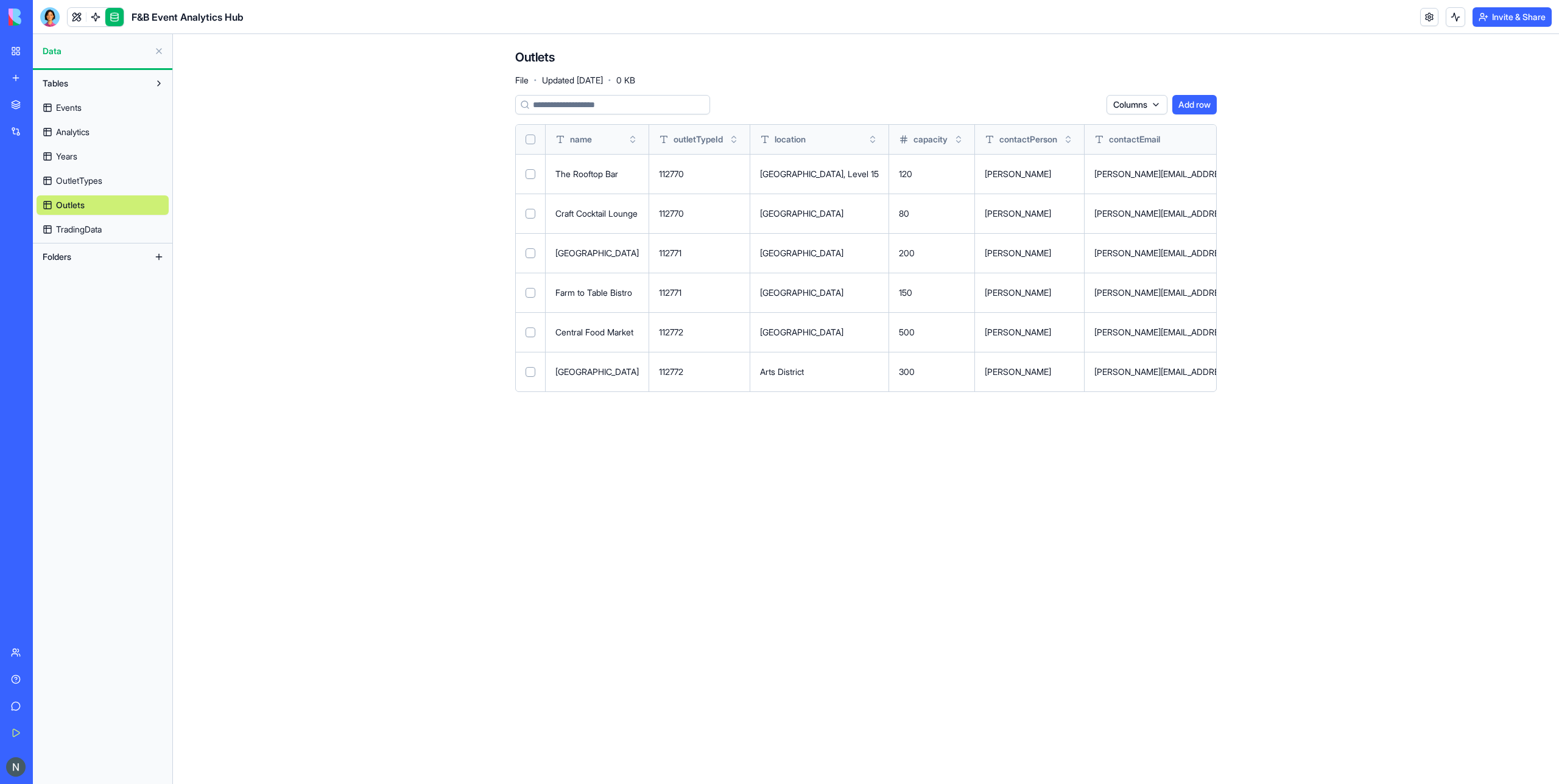
click at [90, 227] on span "TradingData" at bounding box center [79, 230] width 46 height 12
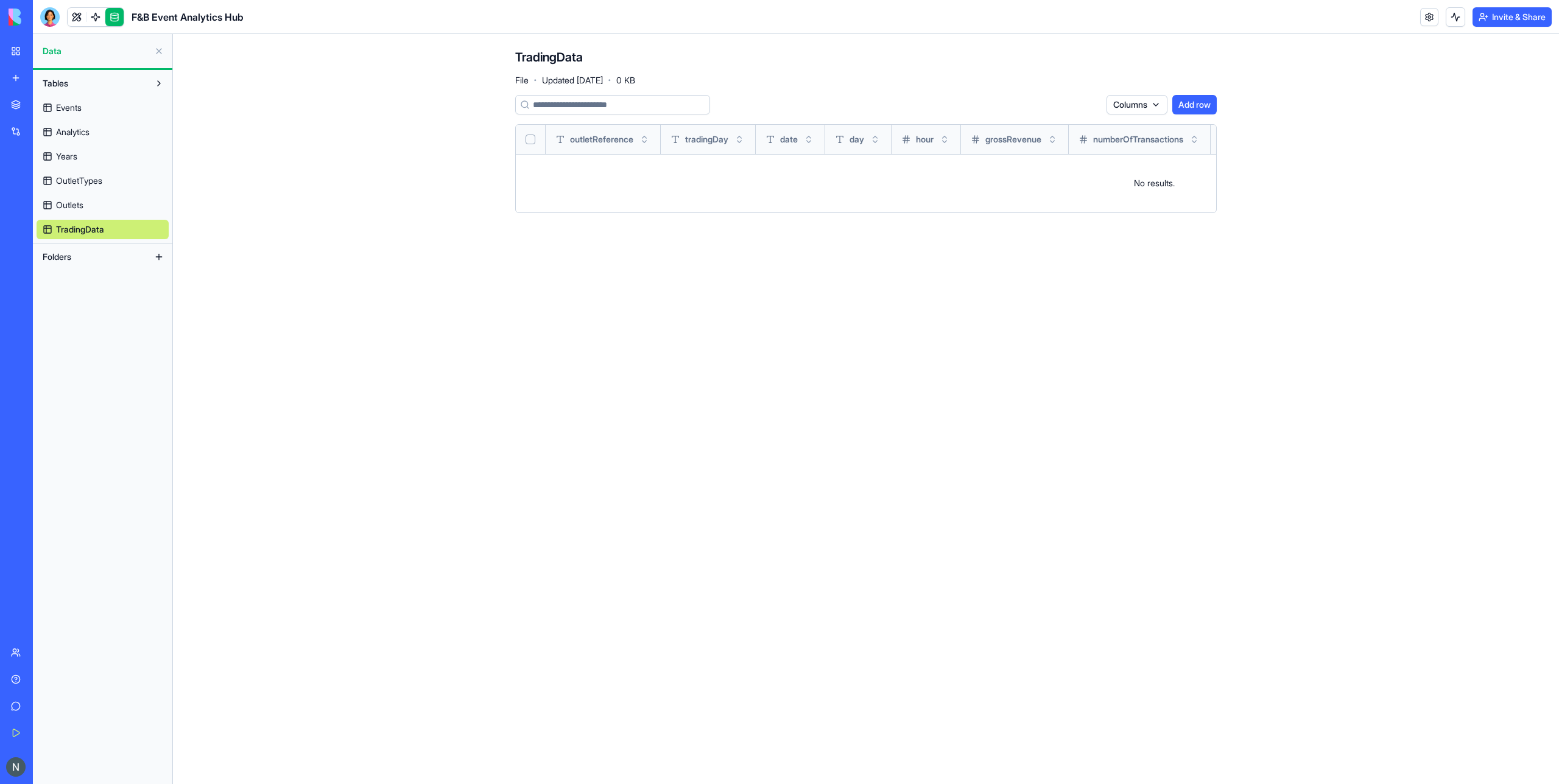
click at [69, 104] on span "Events" at bounding box center [69, 108] width 25 height 12
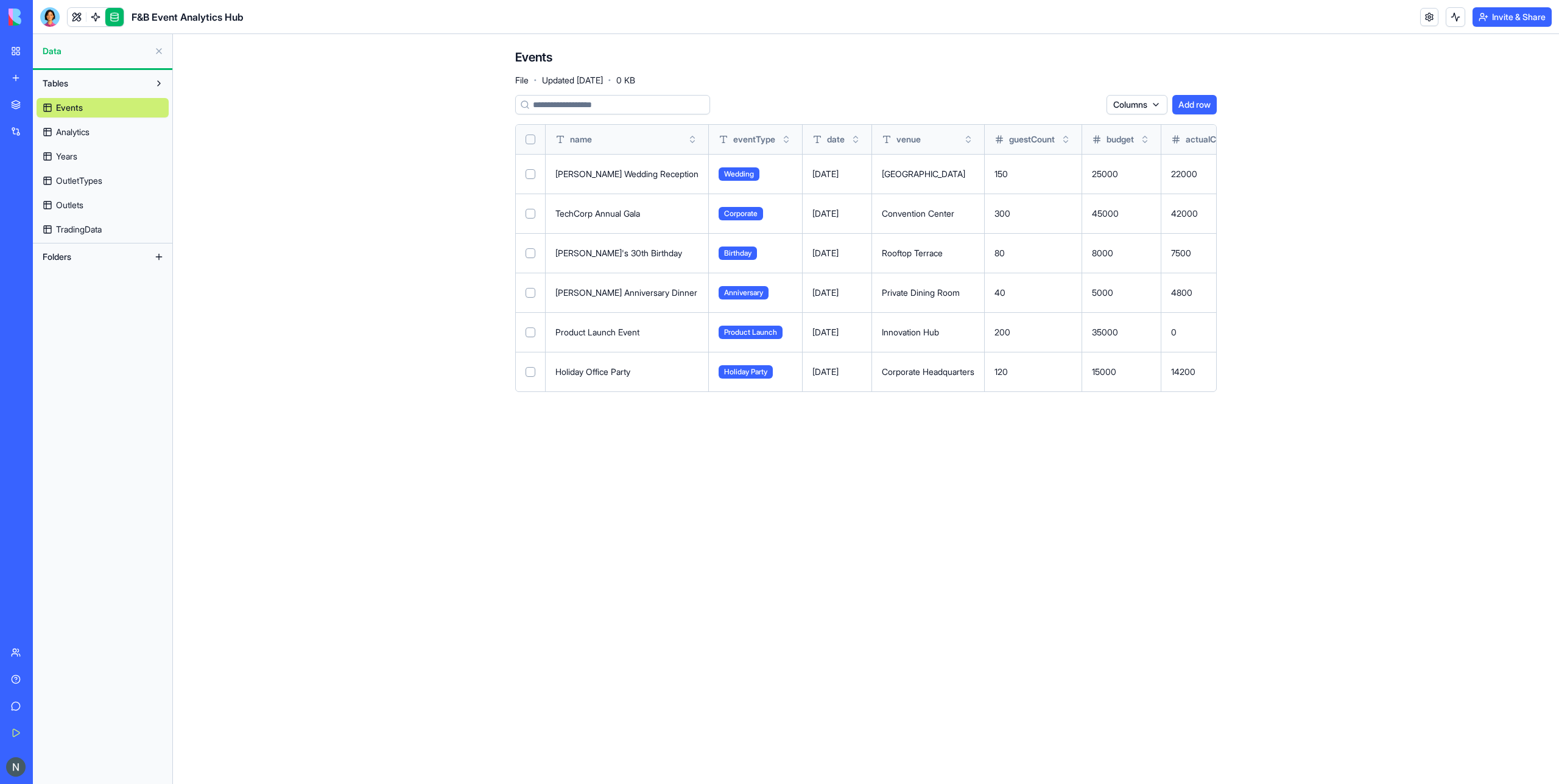
click at [112, 137] on link "Analytics" at bounding box center [103, 132] width 132 height 20
